Goal: Transaction & Acquisition: Book appointment/travel/reservation

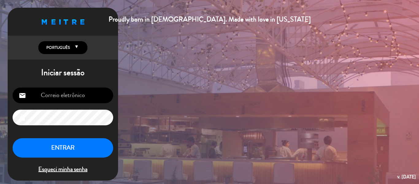
type input "[EMAIL_ADDRESS][DOMAIN_NAME]"
click at [92, 143] on button "ENTRAR" at bounding box center [63, 147] width 101 height 19
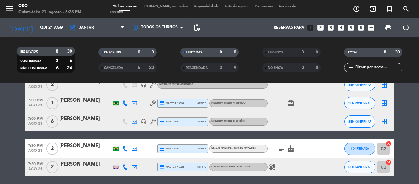
scroll to position [61, 0]
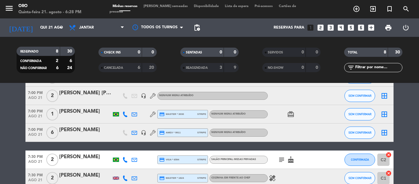
click at [293, 114] on icon "card_giftcard" at bounding box center [290, 114] width 7 height 7
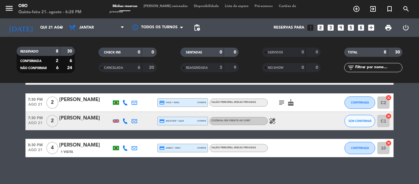
scroll to position [123, 0]
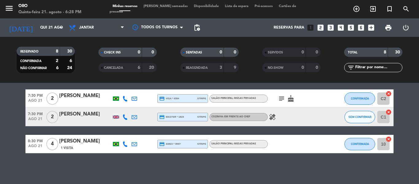
click at [291, 99] on icon "cake" at bounding box center [290, 98] width 7 height 7
click at [282, 100] on div "subject cake ANIVERSÁRIO" at bounding box center [295, 98] width 55 height 18
click at [282, 100] on icon "subject" at bounding box center [281, 98] width 7 height 7
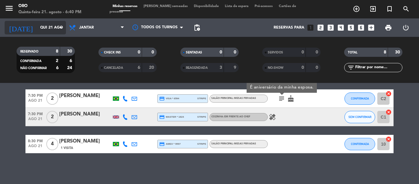
click at [50, 30] on input "Qui 21 ago" at bounding box center [63, 27] width 52 height 10
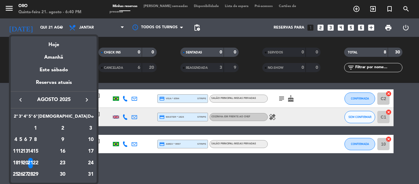
click at [38, 165] on div "22" at bounding box center [35, 163] width 5 height 10
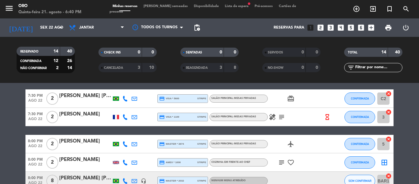
click at [392, 29] on span "print" at bounding box center [389, 27] width 12 height 12
click at [388, 27] on span "print" at bounding box center [388, 27] width 7 height 7
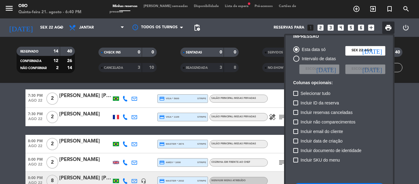
scroll to position [45, 0]
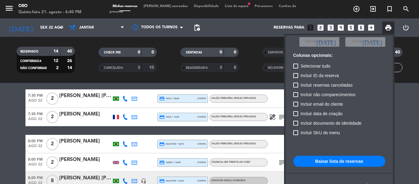
click at [344, 158] on button "Baixar lista de reservas" at bounding box center [340, 161] width 92 height 11
click at [39, 29] on div at bounding box center [209, 92] width 419 height 184
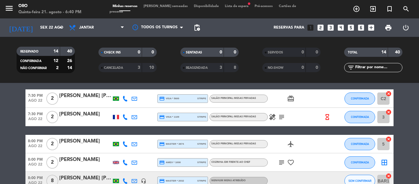
click at [46, 19] on div "[DATE] Sex 22 ago arrow_drop_down" at bounding box center [35, 27] width 61 height 18
click at [48, 25] on input "Sex 22 ago" at bounding box center [63, 27] width 52 height 10
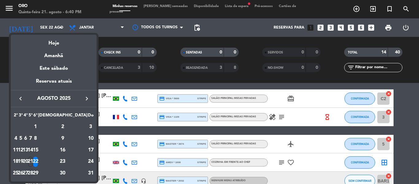
click at [33, 174] on div "28" at bounding box center [30, 173] width 5 height 10
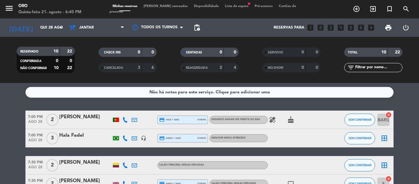
scroll to position [0, 0]
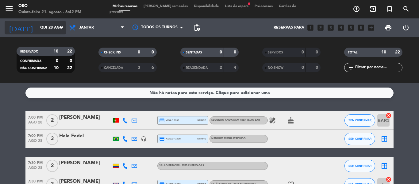
click at [53, 24] on input "Qui 28 ago" at bounding box center [63, 27] width 52 height 10
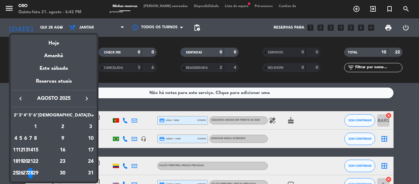
click at [86, 99] on icon "keyboard_arrow_right" at bounding box center [86, 98] width 7 height 7
click at [78, 161] on div "18" at bounding box center [63, 162] width 45 height 10
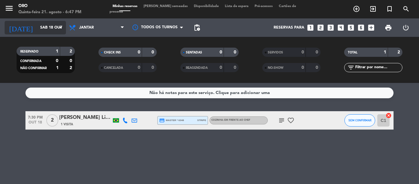
click at [47, 26] on input "Sáb 18 out" at bounding box center [63, 27] width 52 height 10
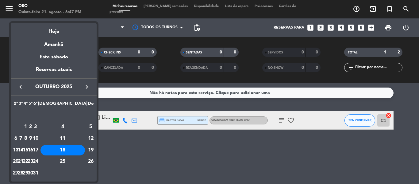
click at [21, 88] on icon "keyboard_arrow_left" at bounding box center [20, 86] width 7 height 7
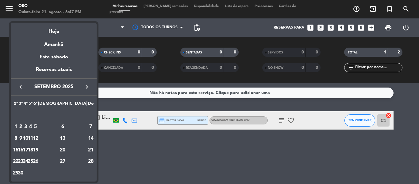
click at [23, 136] on div "9" at bounding box center [20, 138] width 5 height 10
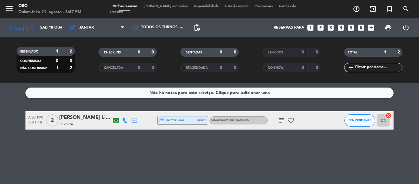
type input "Ter 9 set"
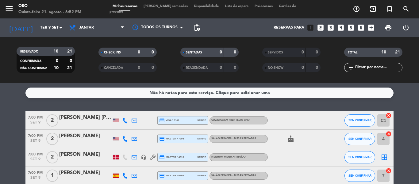
click at [340, 31] on icon "looks_4" at bounding box center [341, 28] width 8 height 8
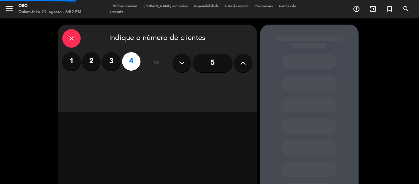
click at [340, 30] on div at bounding box center [309, 129] width 99 height 208
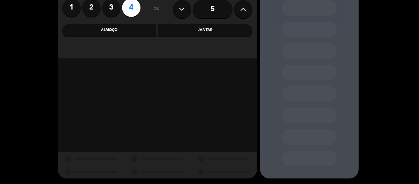
scroll to position [54, 0]
click at [213, 29] on div "Jantar" at bounding box center [205, 30] width 95 height 12
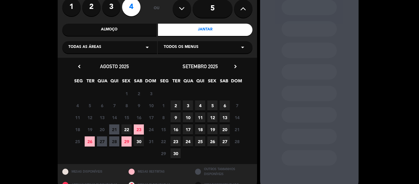
click at [177, 115] on span "9" at bounding box center [176, 117] width 10 height 10
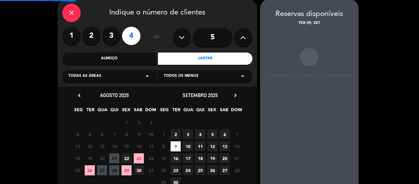
scroll to position [25, 0]
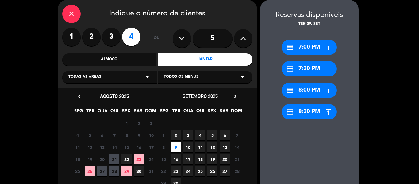
click at [323, 45] on div "credit_card 7:00 PM" at bounding box center [309, 47] width 55 height 15
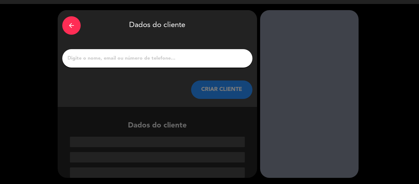
scroll to position [14, 0]
drag, startPoint x: 119, startPoint y: 46, endPoint x: 123, endPoint y: 57, distance: 11.9
click at [118, 50] on div "arrow_back Dados do cliente CRIAR CLIENTE" at bounding box center [158, 58] width 200 height 97
click at [139, 72] on div "arrow_back Dados do cliente CRIAR CLIENTE" at bounding box center [158, 58] width 200 height 97
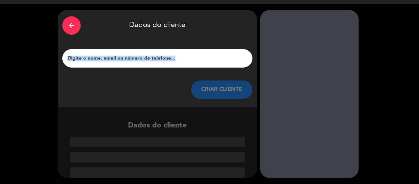
click at [147, 58] on input "1" at bounding box center [157, 58] width 181 height 9
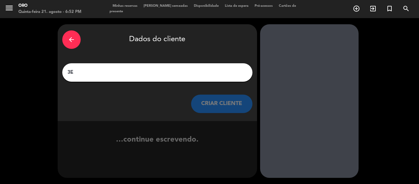
type input "3"
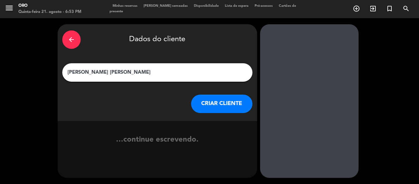
type input "[PERSON_NAME] [PERSON_NAME]"
click at [231, 99] on button "CRIAR CLIENTE" at bounding box center [221, 104] width 61 height 18
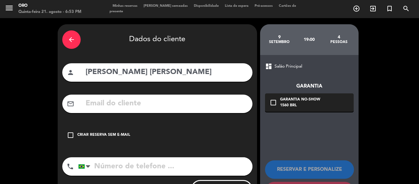
click at [174, 109] on input "text" at bounding box center [166, 103] width 163 height 13
paste input "[EMAIL_ADDRESS][DOMAIN_NAME]"
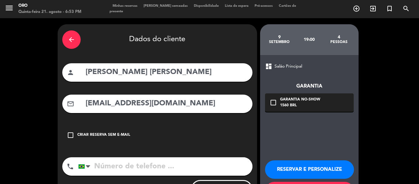
type input "[EMAIL_ADDRESS][DOMAIN_NAME]"
click at [153, 165] on input "tel" at bounding box center [165, 166] width 174 height 18
paste input "21 98148-6763"
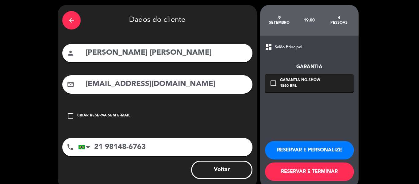
scroll to position [30, 0]
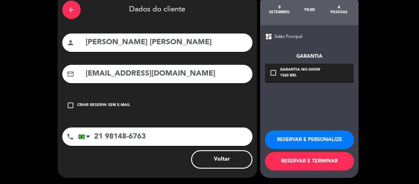
type input "21 98148-6763"
click at [300, 69] on div "Garantia No-show" at bounding box center [300, 70] width 40 height 6
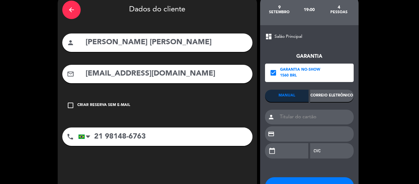
click at [340, 94] on div "Correio eletrônico" at bounding box center [332, 96] width 44 height 12
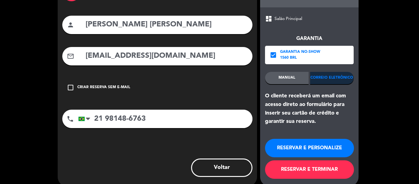
scroll to position [56, 0]
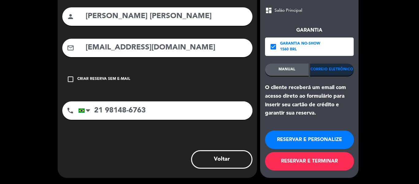
click at [321, 164] on button "RESERVAR E TERMINAR" at bounding box center [309, 161] width 89 height 18
